Goal: Task Accomplishment & Management: Use online tool/utility

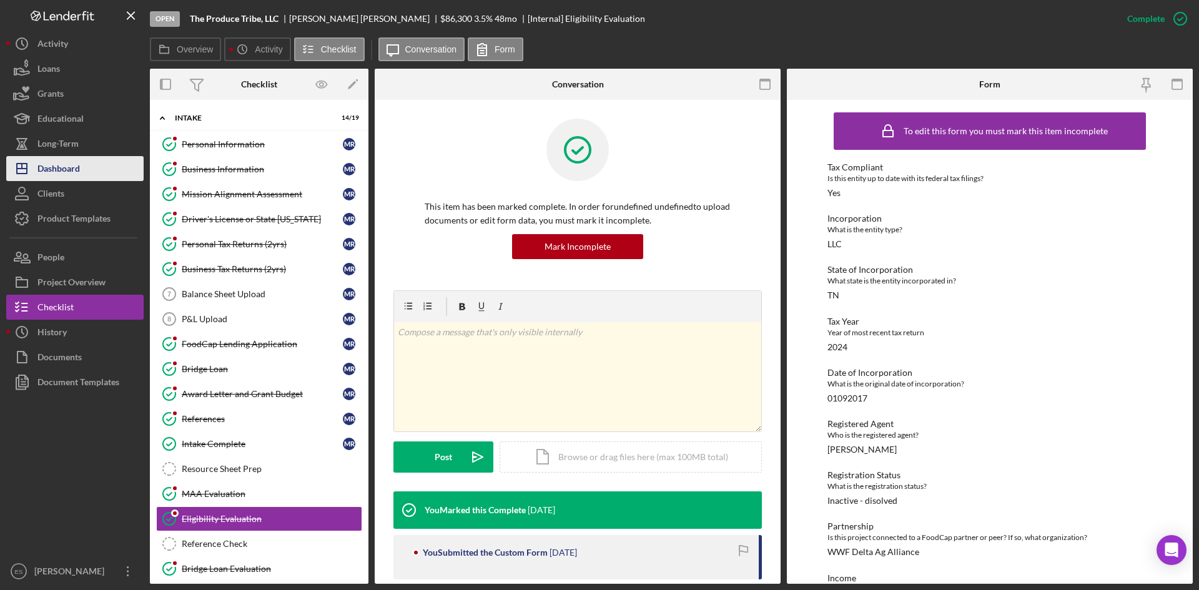
click at [95, 164] on button "Icon/Dashboard Dashboard" at bounding box center [74, 168] width 137 height 25
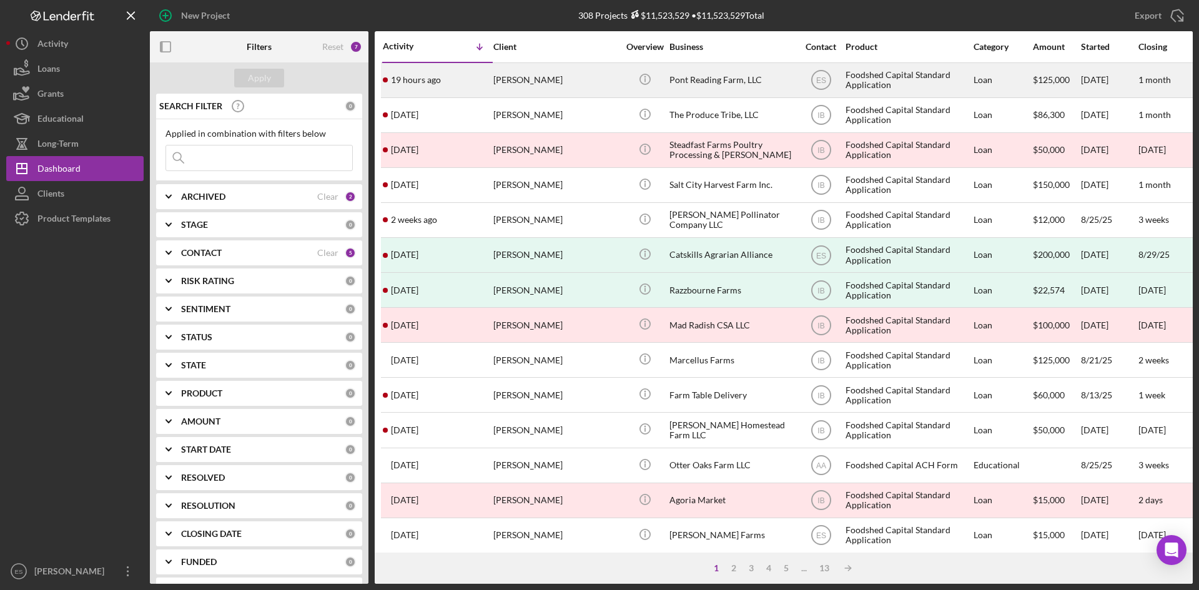
click at [699, 82] on div "Pont Reading Farm, LLC" at bounding box center [732, 80] width 125 height 33
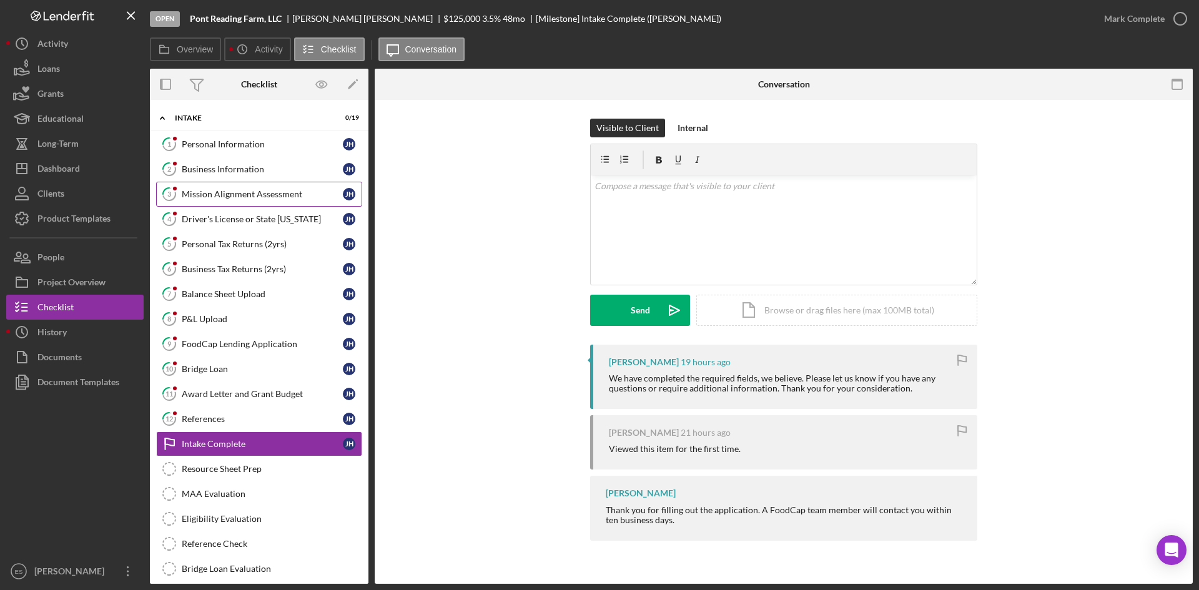
click at [248, 197] on div "Mission Alignment Assessment" at bounding box center [262, 194] width 161 height 10
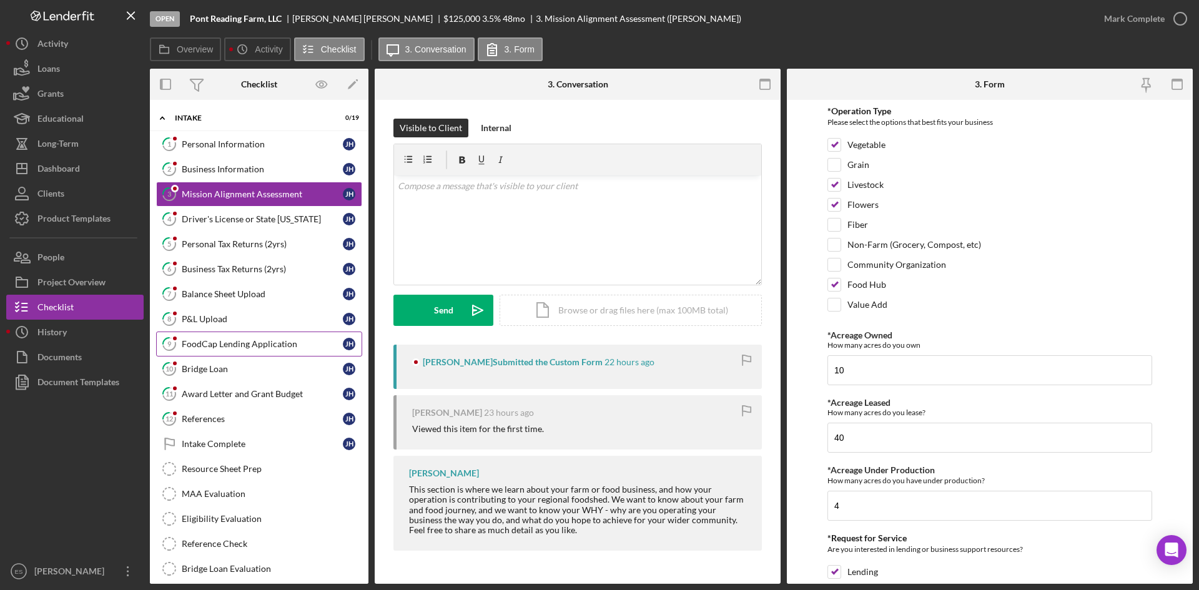
click at [266, 350] on link "9 FoodCap Lending Application J H" at bounding box center [259, 344] width 206 height 25
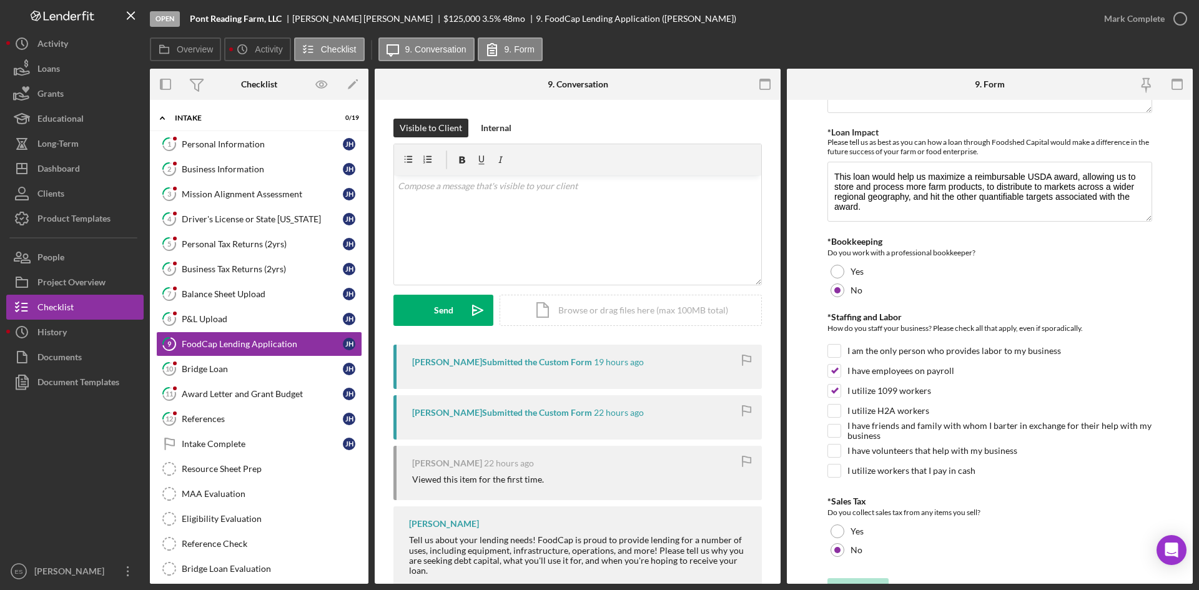
scroll to position [812, 0]
click at [242, 396] on div "Award Letter and Grant Budget" at bounding box center [262, 394] width 161 height 10
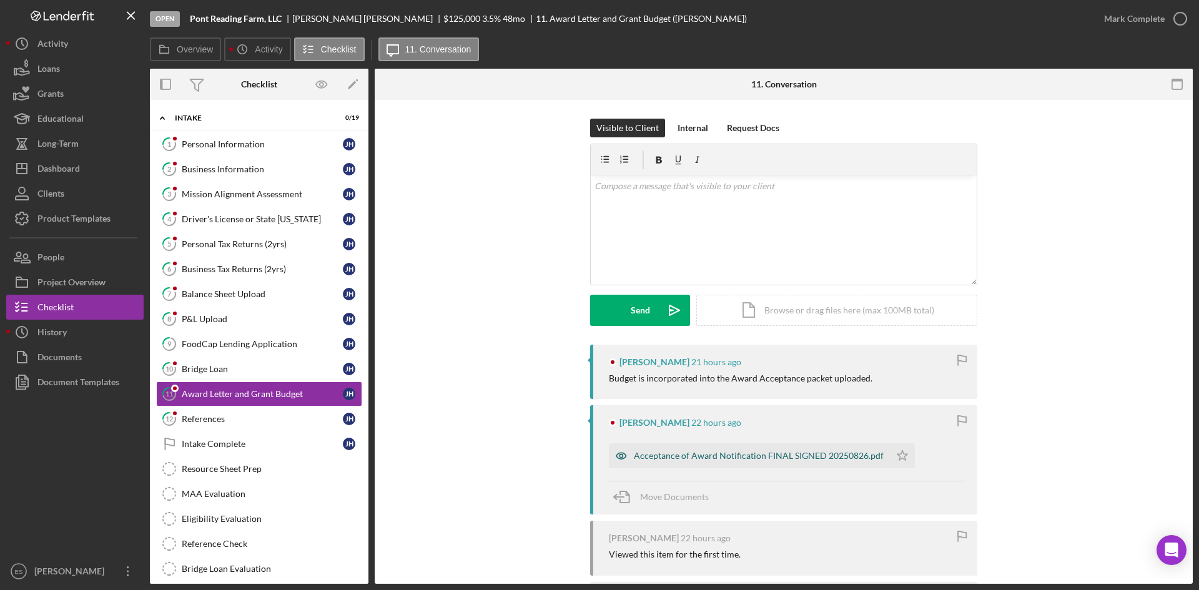
click at [779, 460] on div "Acceptance of Award Notification FINAL SIGNED 20250826.pdf" at bounding box center [759, 456] width 250 height 10
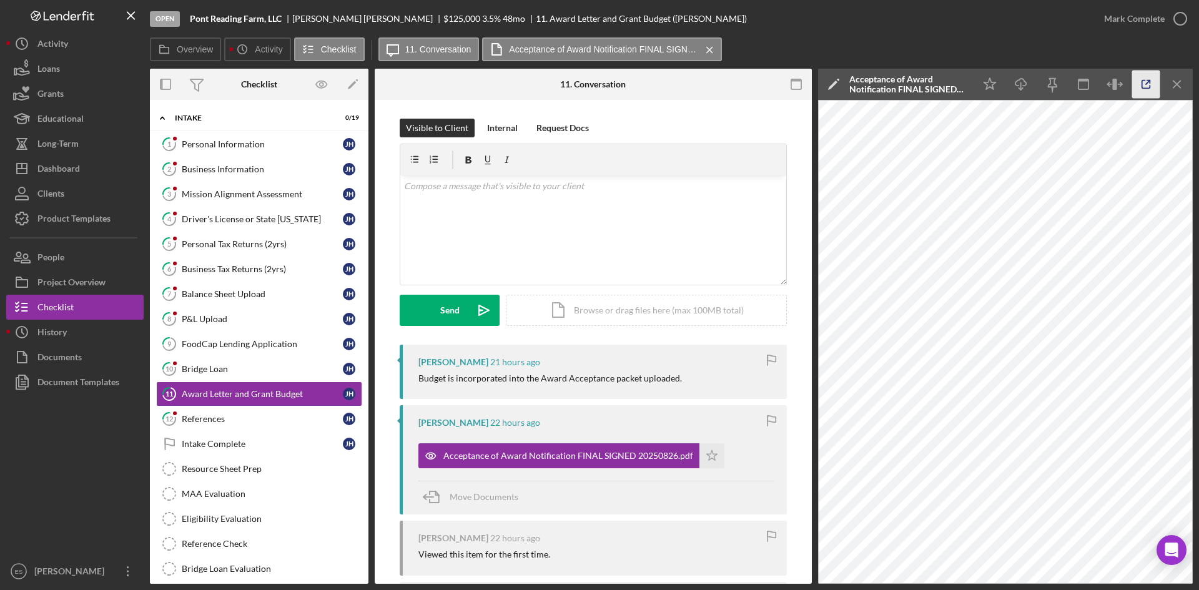
click at [1140, 86] on icon "button" at bounding box center [1146, 85] width 28 height 28
click at [77, 173] on div "Dashboard" at bounding box center [58, 170] width 42 height 28
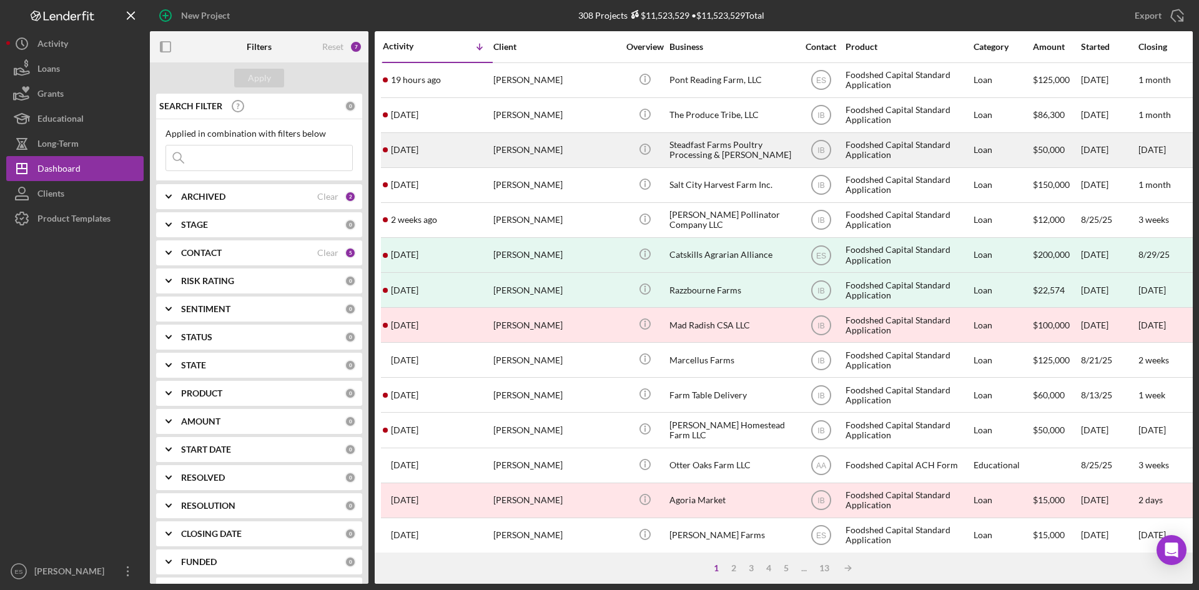
click at [579, 147] on div "Jared McCool" at bounding box center [555, 150] width 125 height 33
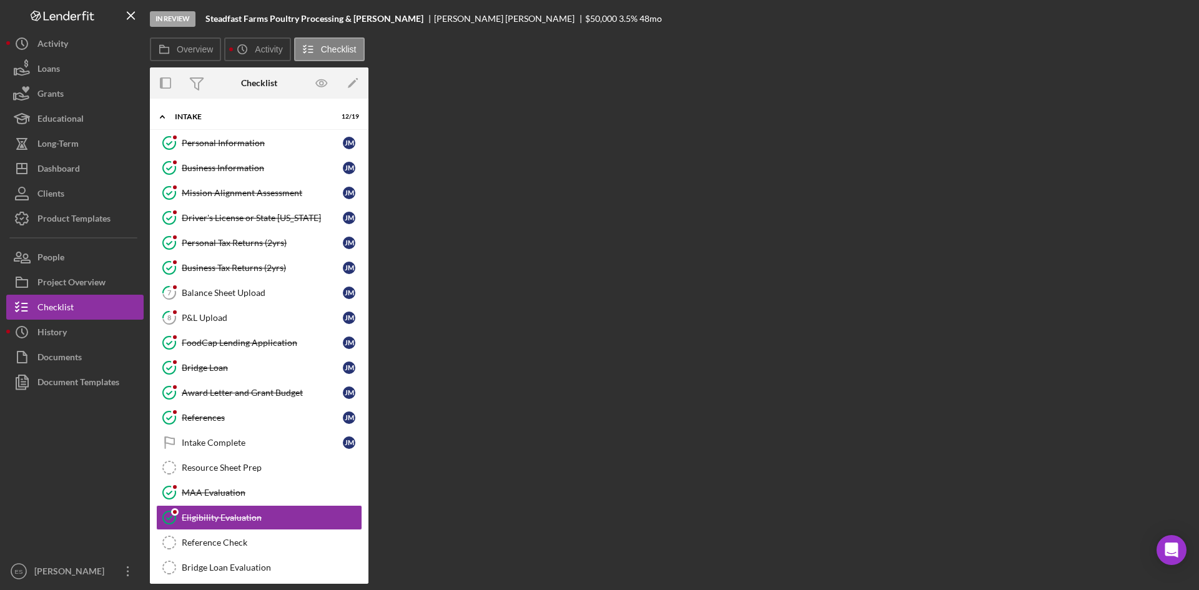
scroll to position [90, 0]
